Goal: Task Accomplishment & Management: Manage account settings

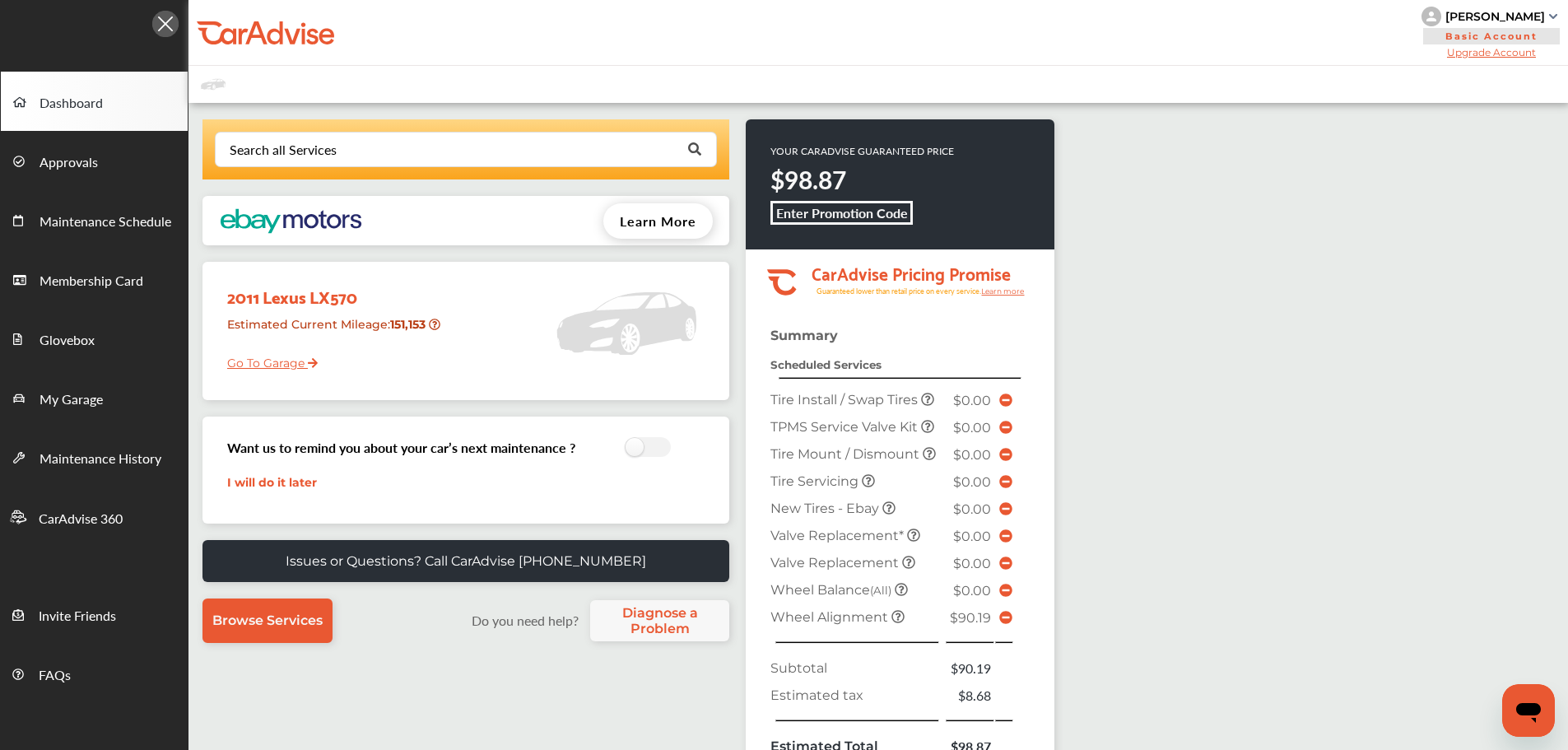
click at [73, 398] on span "My Garage" at bounding box center [72, 401] width 63 height 22
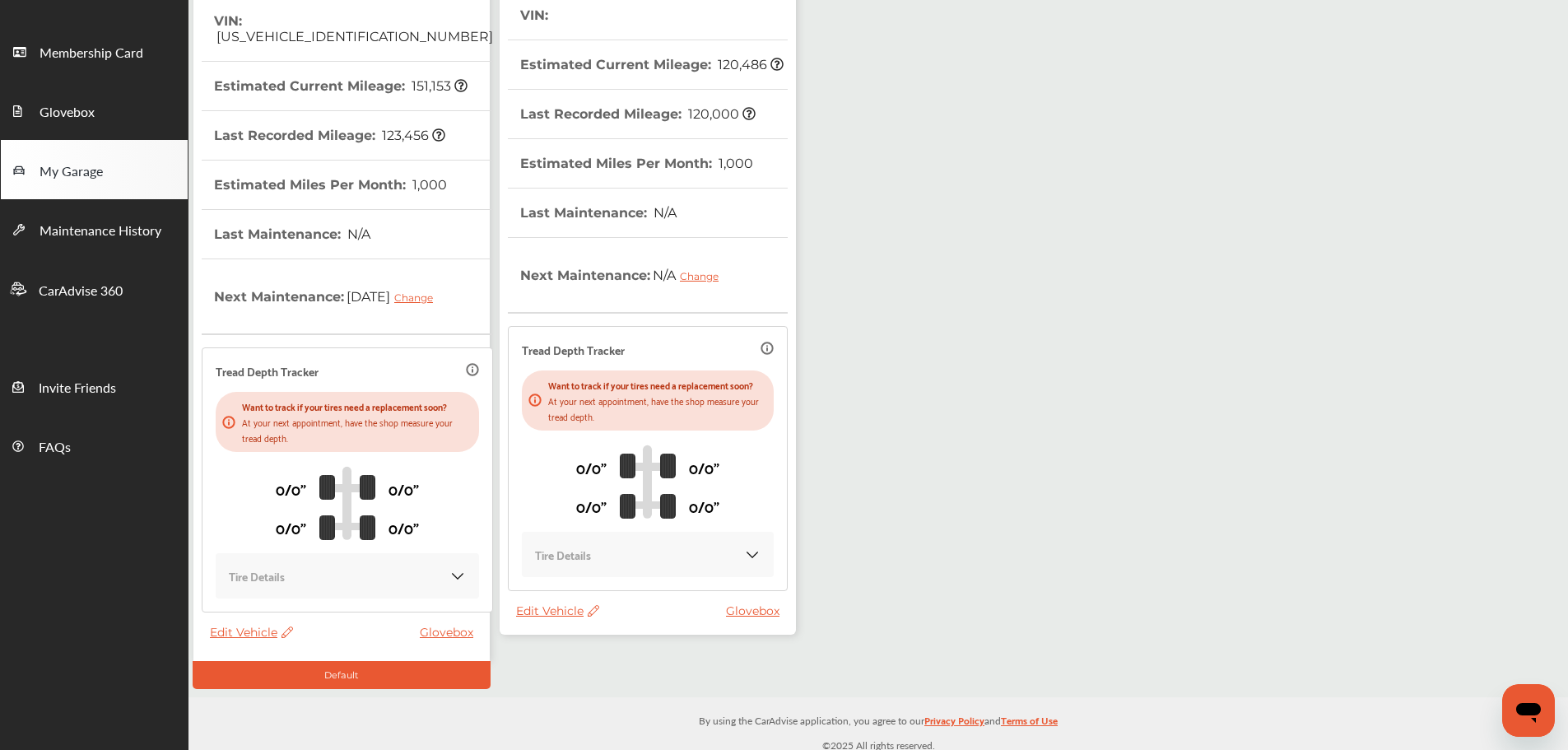
scroll to position [236, 0]
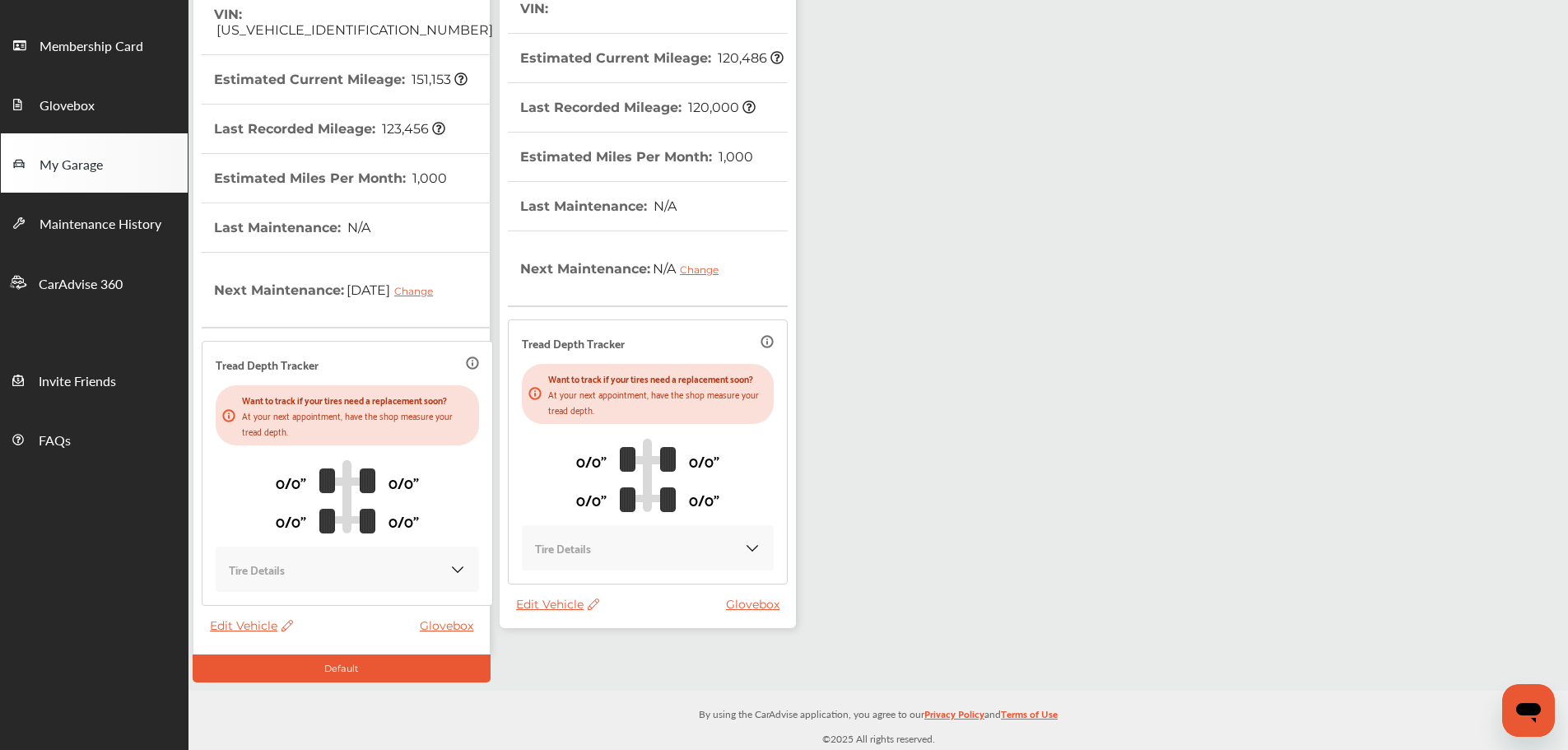
click at [528, 603] on span "Edit Vehicle" at bounding box center [557, 604] width 83 height 15
click at [547, 613] on div "Edit" at bounding box center [601, 620] width 148 height 25
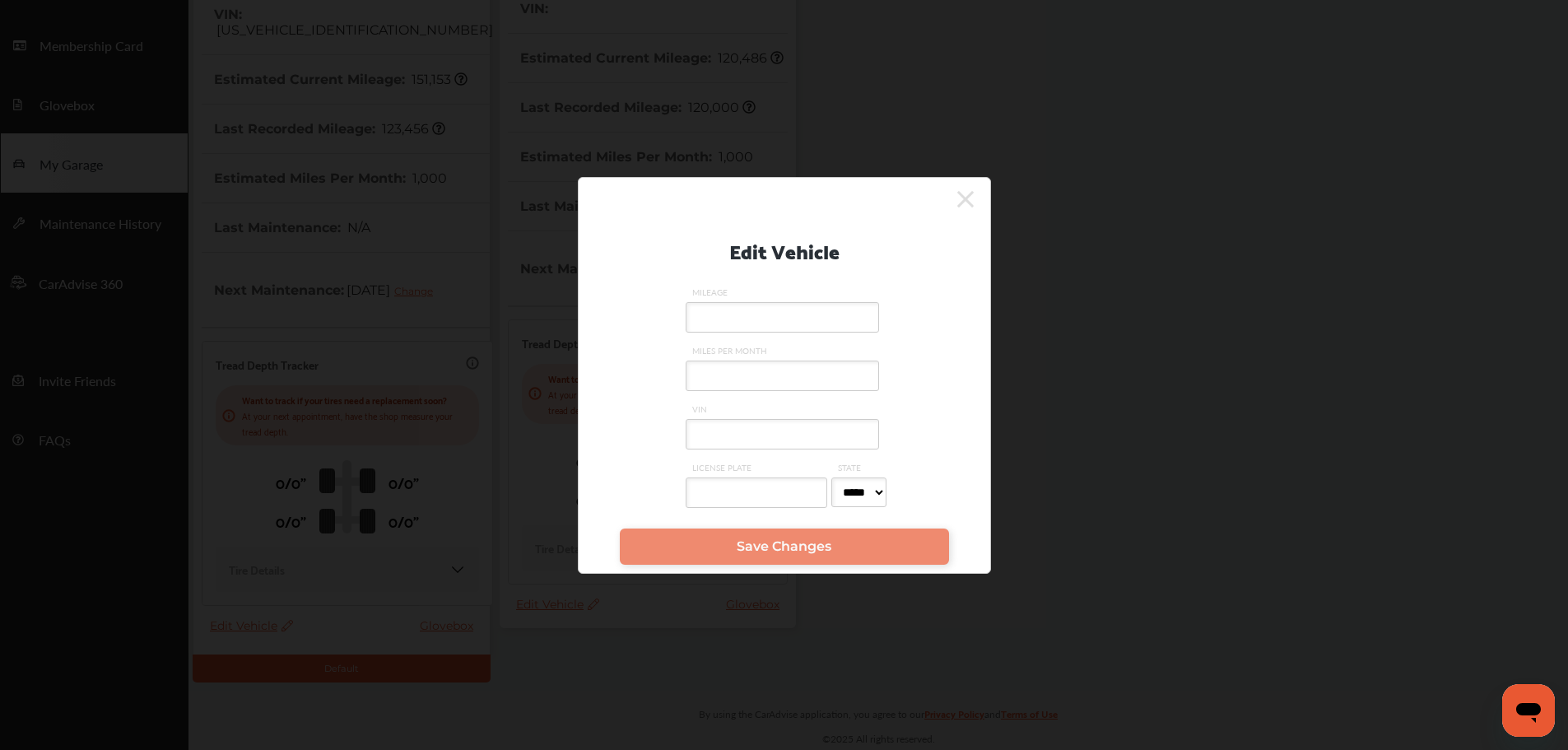
click at [730, 433] on input "VIN" at bounding box center [781, 434] width 193 height 31
click at [730, 298] on label "MILEAGE" at bounding box center [784, 316] width 198 height 58
click at [730, 302] on input "MILEAGE" at bounding box center [781, 317] width 193 height 31
type input "******"
click at [745, 380] on input "MILES PER MONTH" at bounding box center [781, 376] width 193 height 31
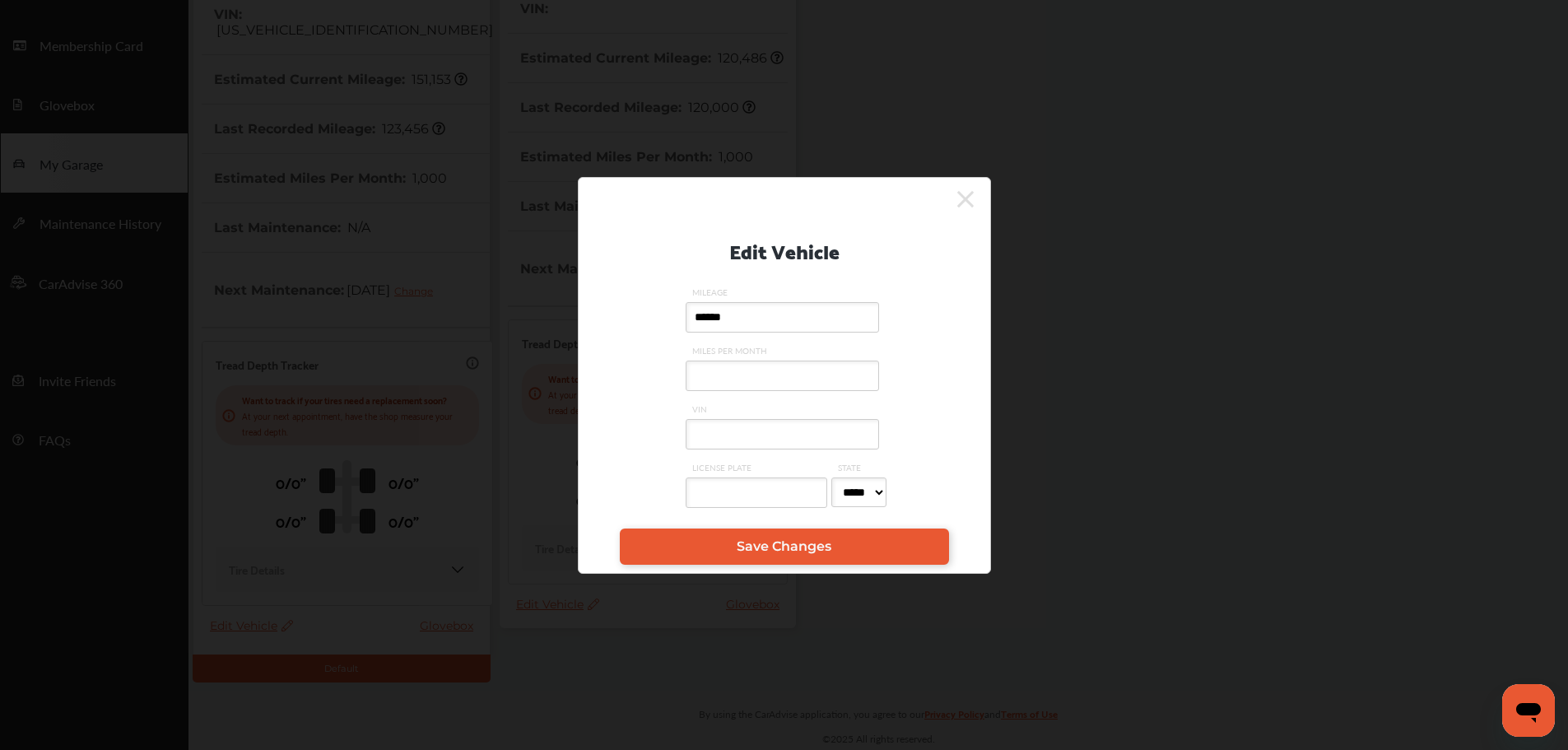
click at [847, 440] on input "VIN" at bounding box center [781, 434] width 193 height 31
type input "**********"
click at [775, 551] on span "Save Changes" at bounding box center [784, 546] width 94 height 15
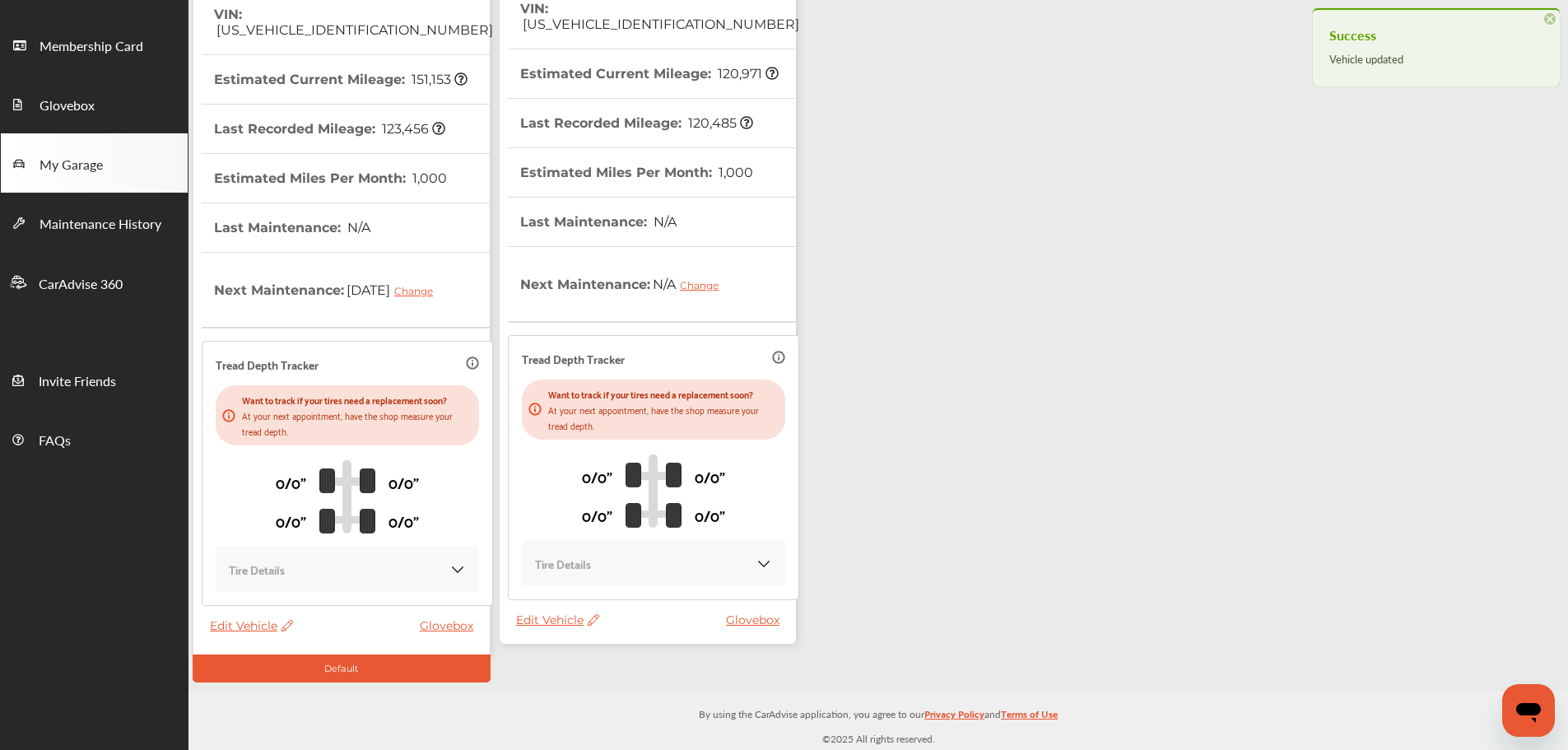
scroll to position [0, 0]
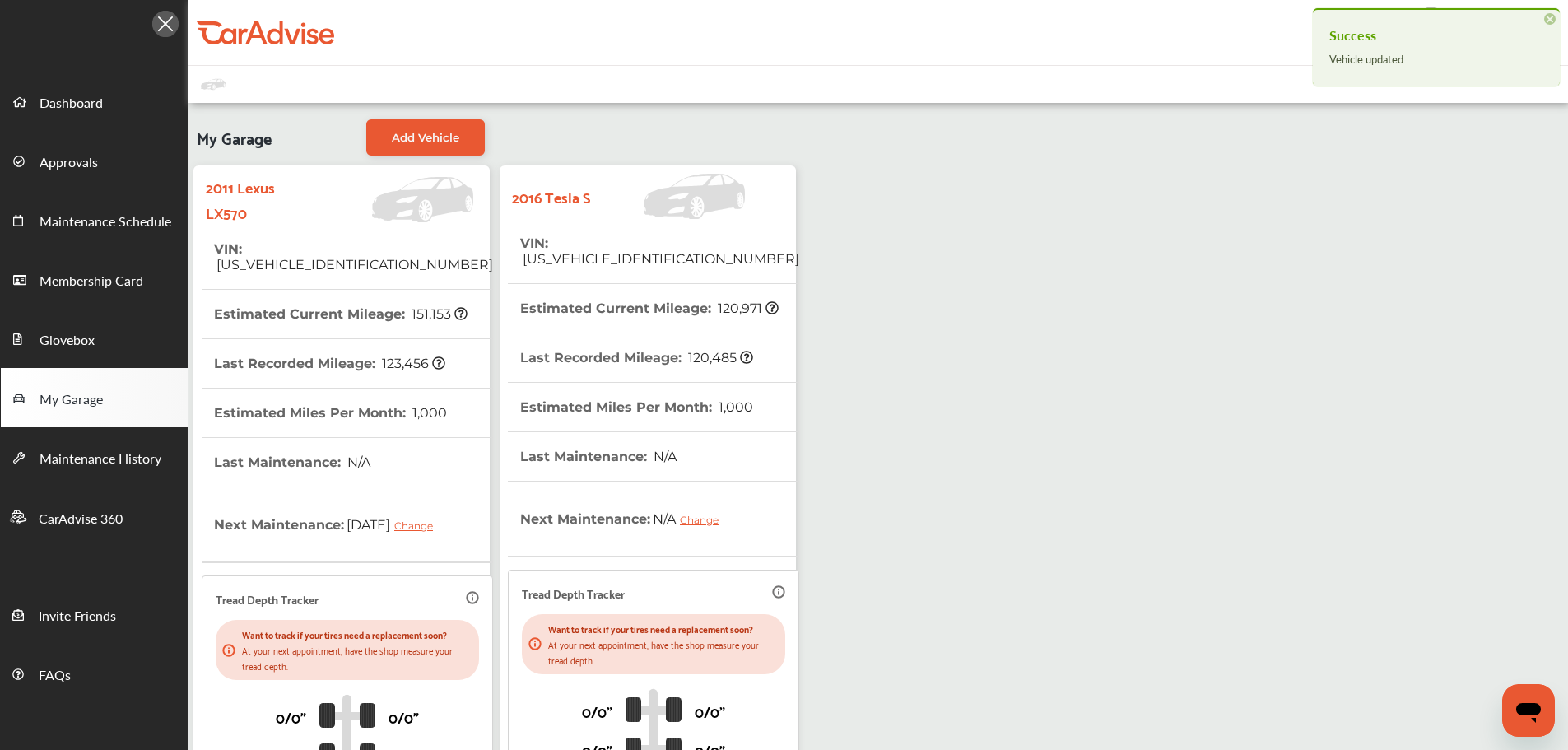
click at [595, 383] on th "Estimated Miles Per Month : 1,000" at bounding box center [636, 407] width 233 height 49
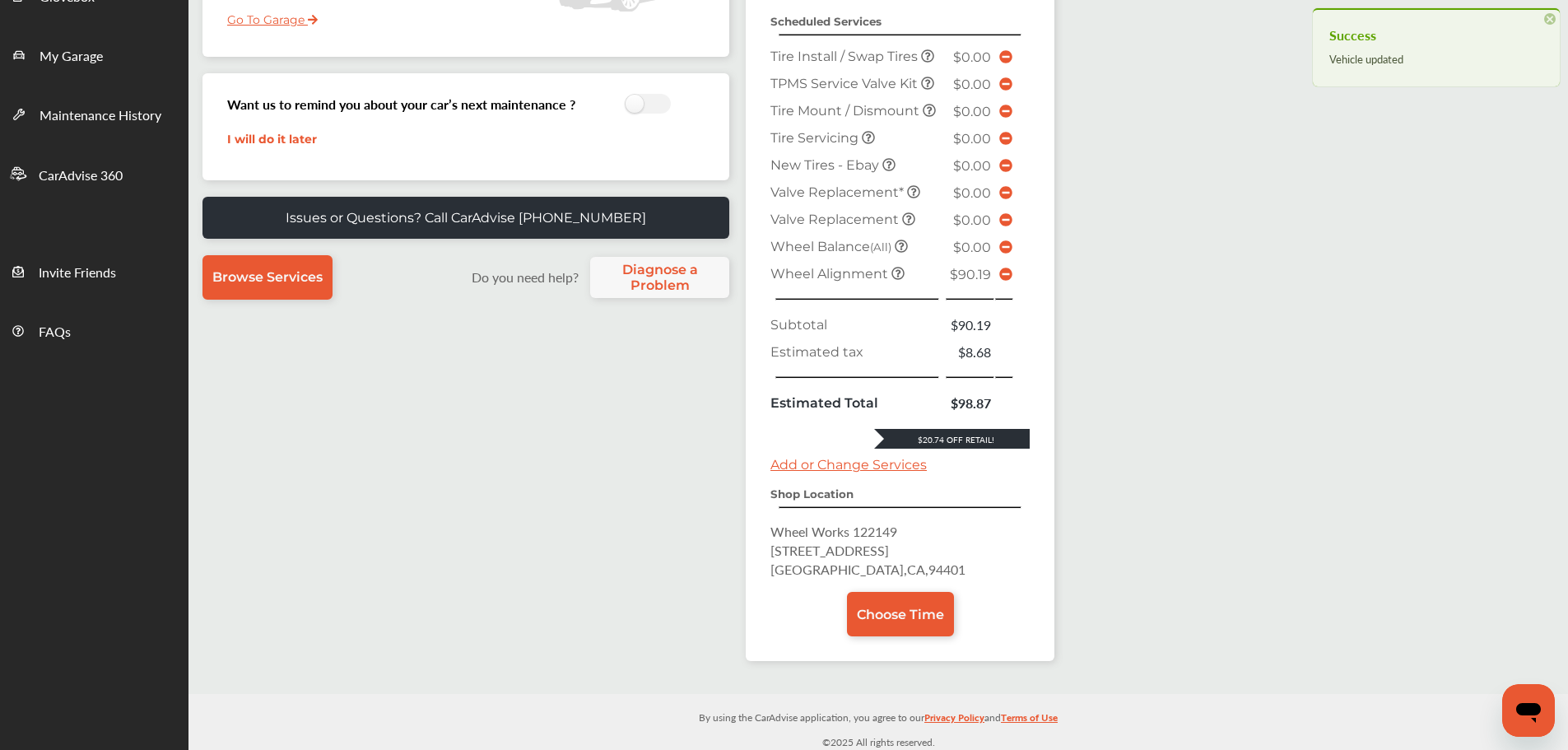
scroll to position [347, 0]
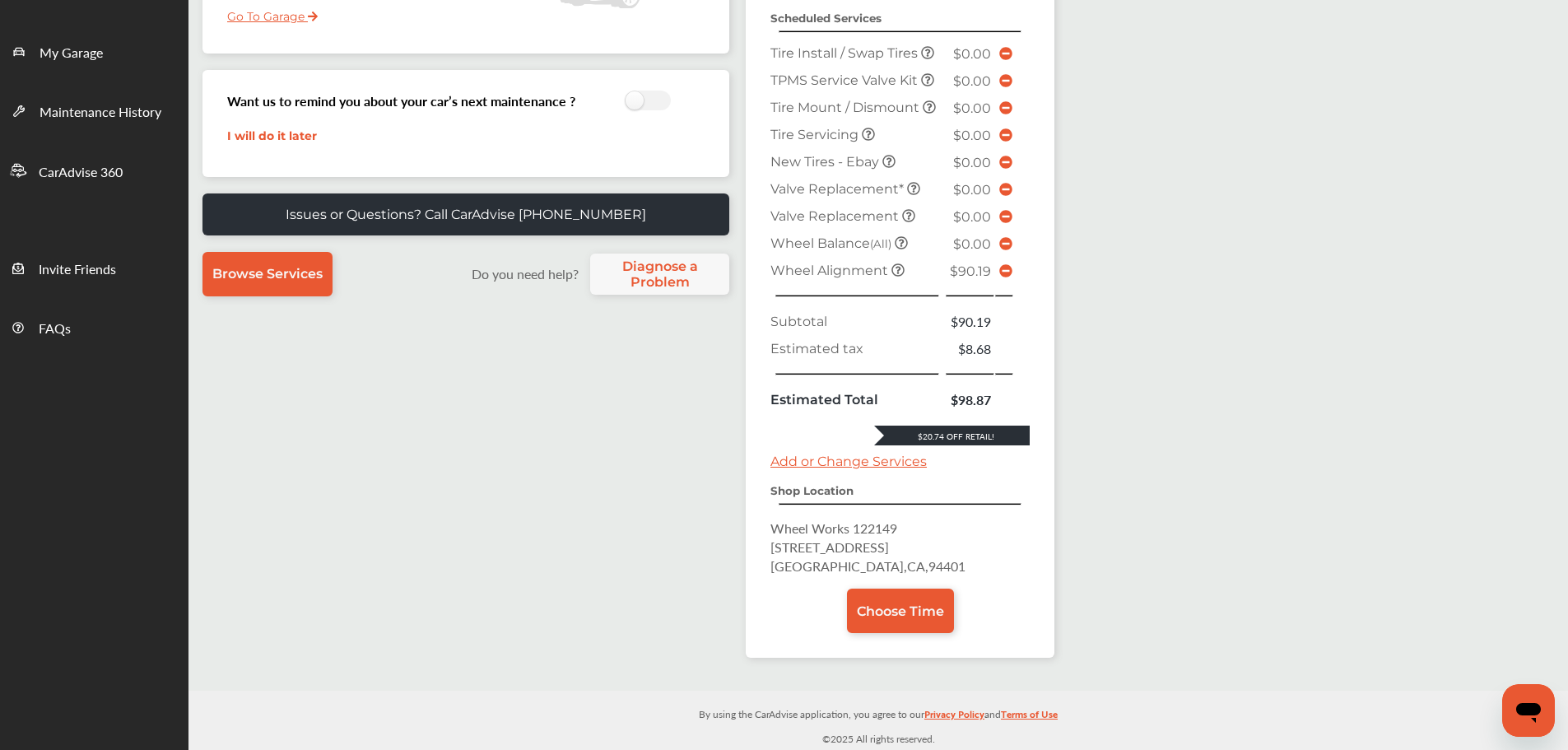
click at [924, 614] on span "Choose Time" at bounding box center [900, 611] width 87 height 15
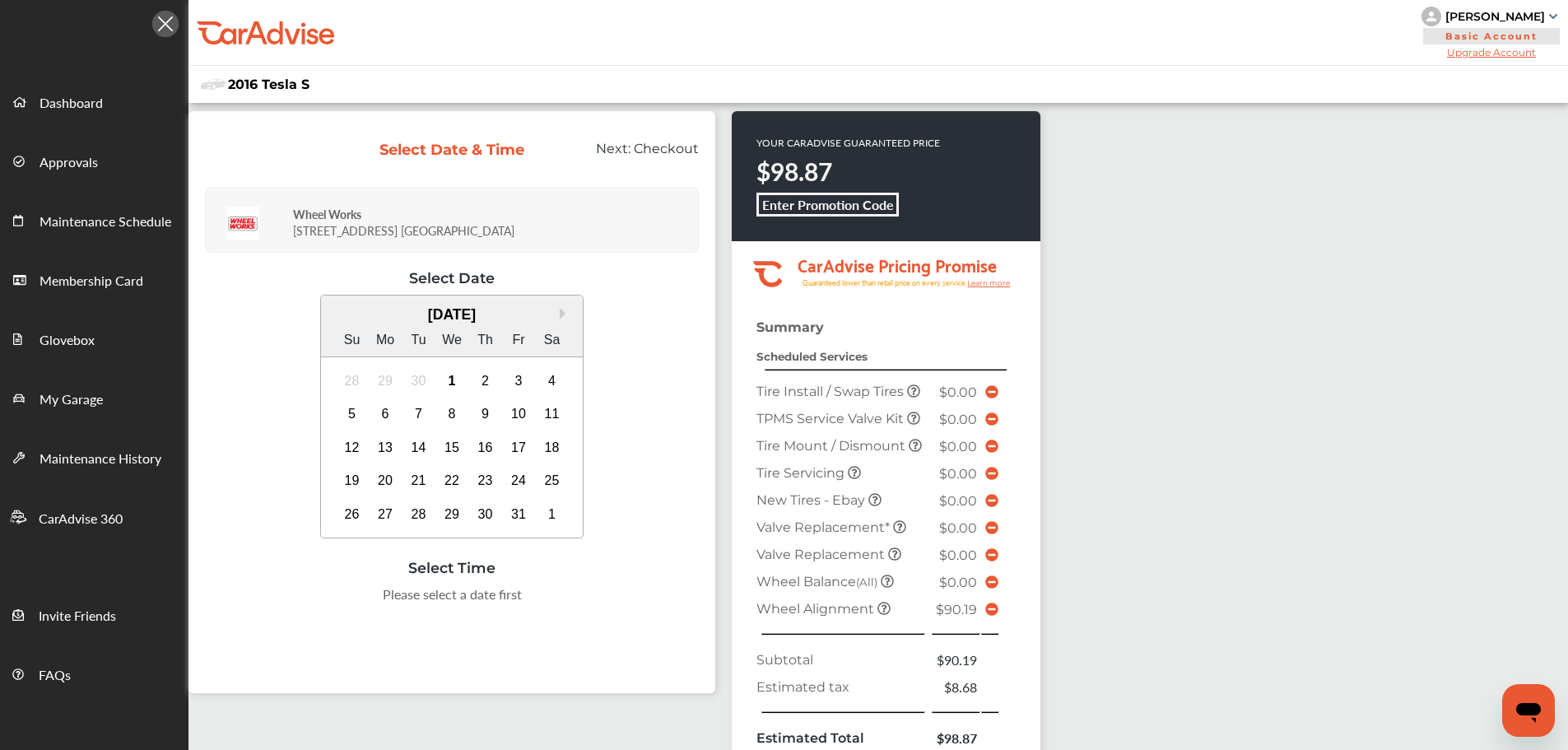
click at [546, 369] on div "4" at bounding box center [552, 381] width 26 height 26
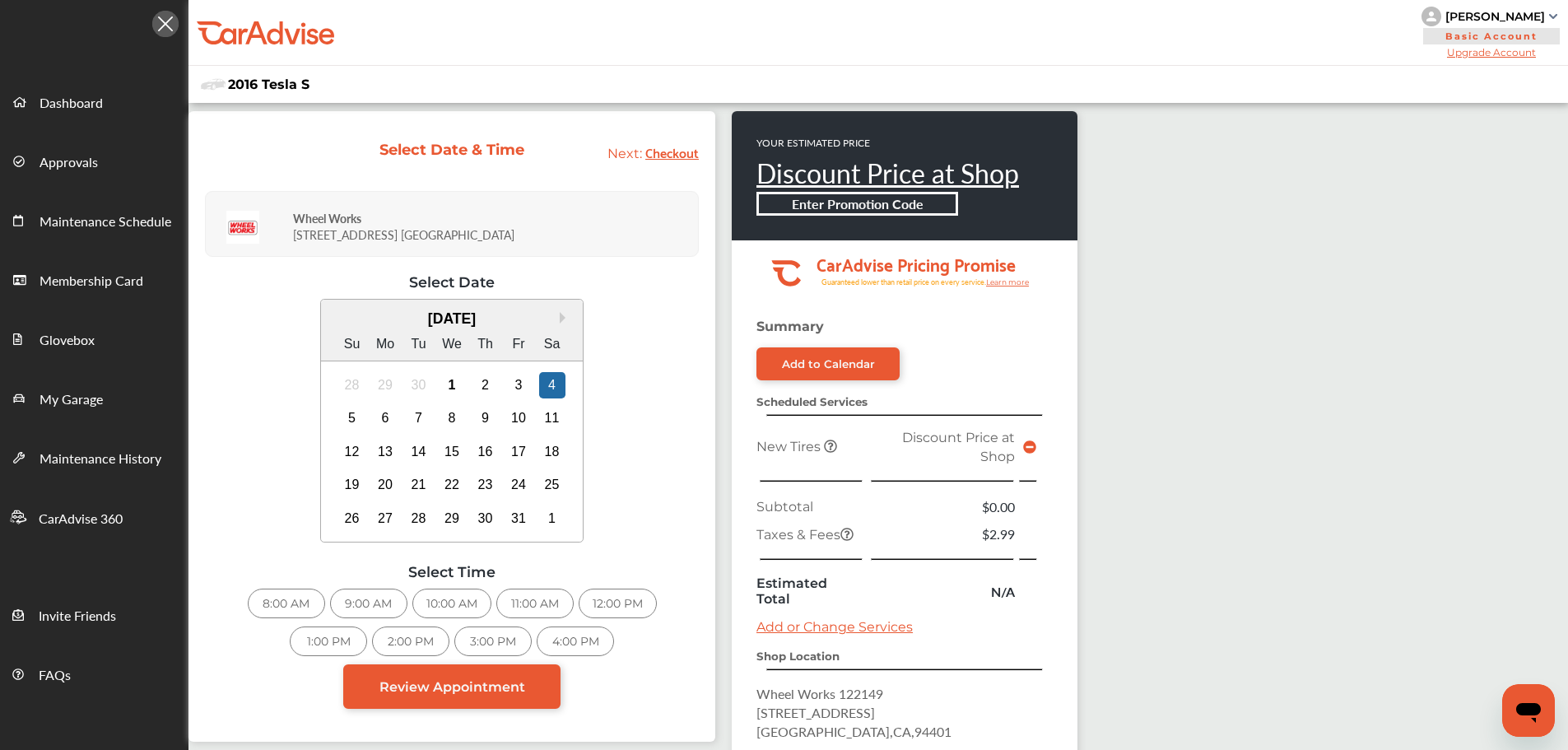
click at [1025, 449] on icon at bounding box center [1030, 447] width 14 height 14
